Goal: Task Accomplishment & Management: Manage account settings

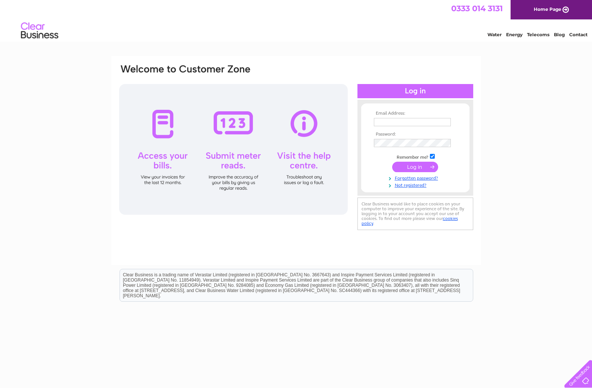
type input "office@farnhamfurnishers.co.uk"
click at [413, 163] on input "submit" at bounding box center [415, 167] width 46 height 10
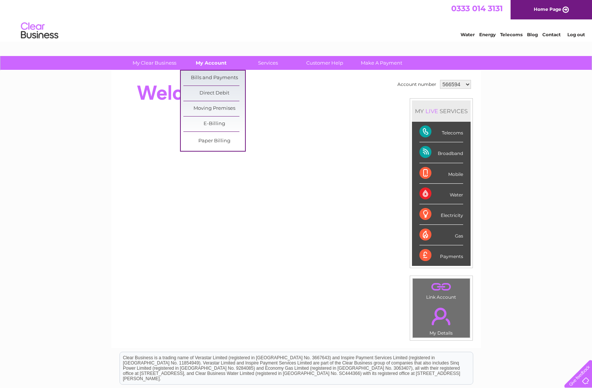
click at [211, 62] on link "My Account" at bounding box center [212, 63] width 62 height 14
click at [213, 73] on link "Bills and Payments" at bounding box center [215, 78] width 62 height 15
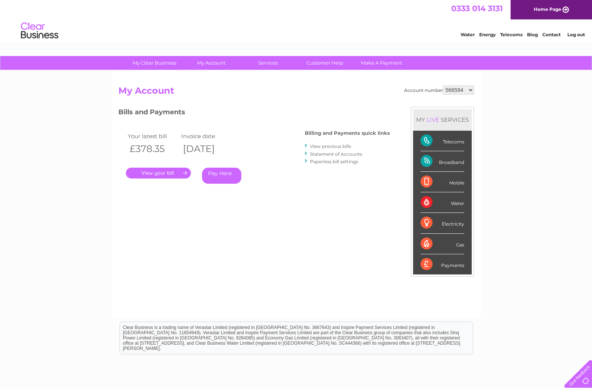
click at [155, 174] on link "." at bounding box center [158, 173] width 65 height 11
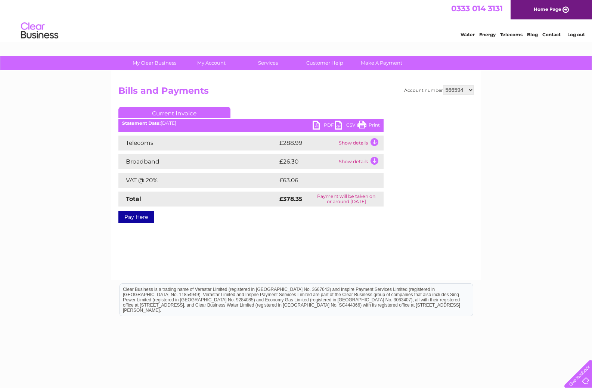
click at [323, 124] on link "PDF" at bounding box center [324, 126] width 22 height 11
click at [579, 31] on li "Log out" at bounding box center [576, 34] width 22 height 9
click at [575, 36] on link "Log out" at bounding box center [577, 35] width 18 height 6
